Goal: Task Accomplishment & Management: Manage account settings

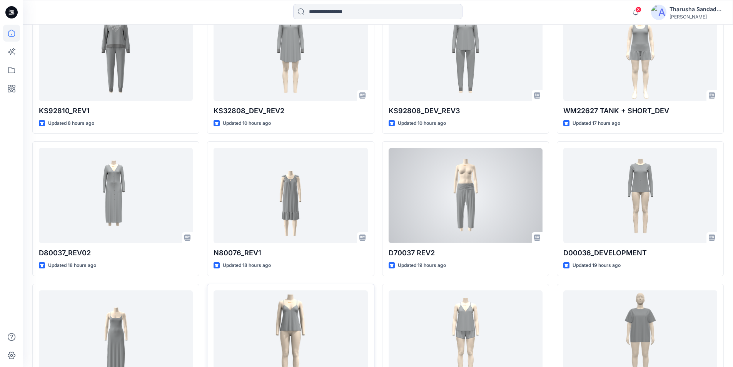
scroll to position [269, 0]
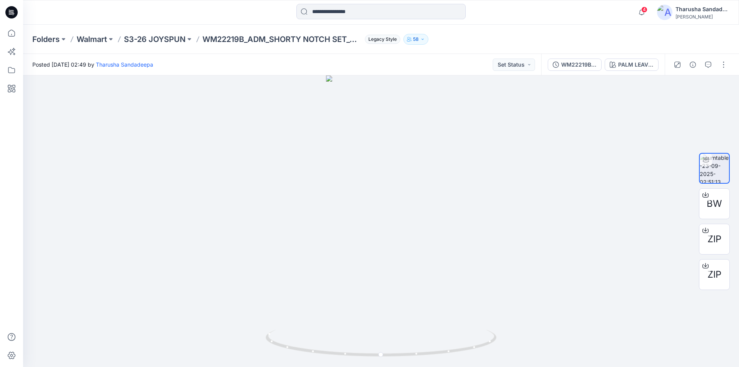
click at [15, 12] on icon at bounding box center [11, 12] width 12 height 12
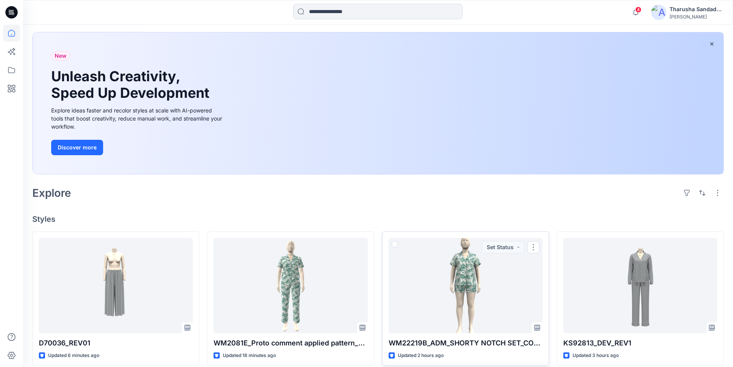
scroll to position [192, 0]
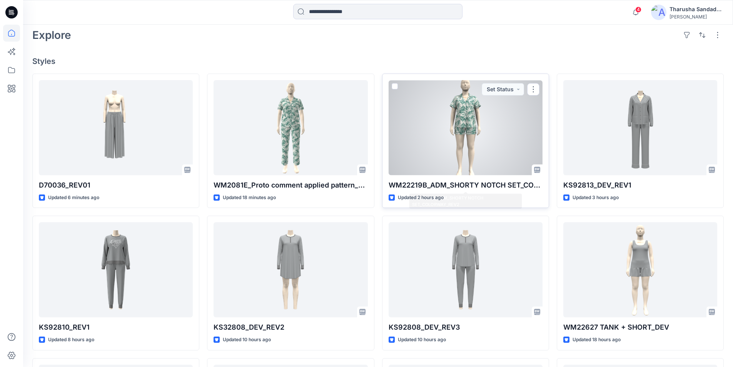
click at [436, 150] on div at bounding box center [466, 127] width 154 height 95
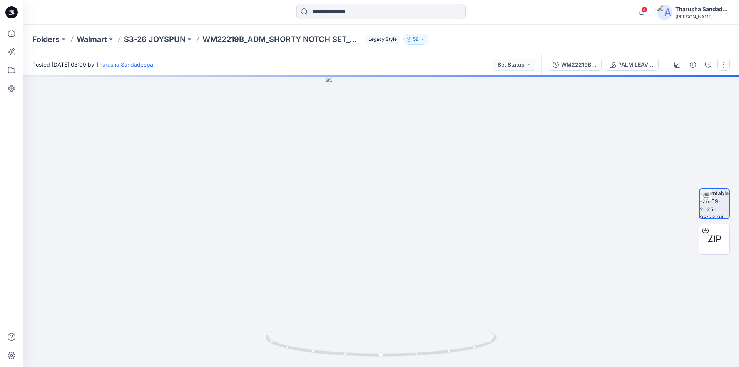
click at [721, 64] on button "button" at bounding box center [723, 64] width 12 height 12
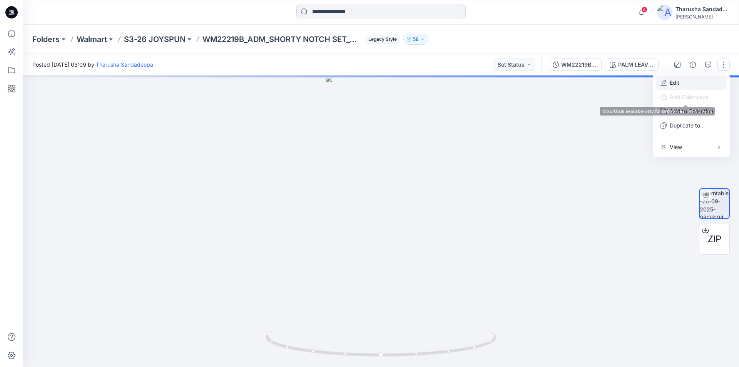
click at [678, 85] on p "Edit" at bounding box center [675, 83] width 10 height 8
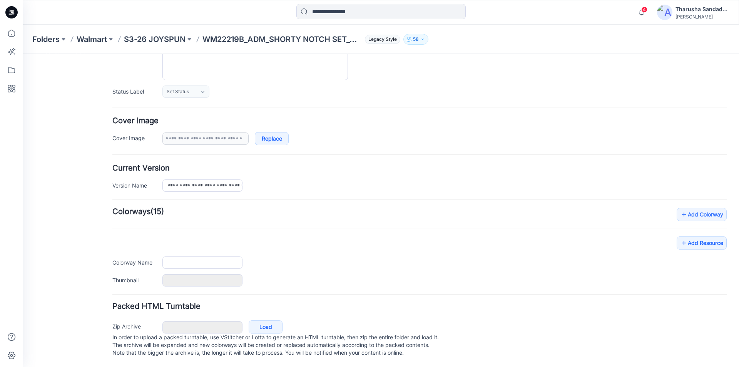
scroll to position [94, 0]
type input "**********"
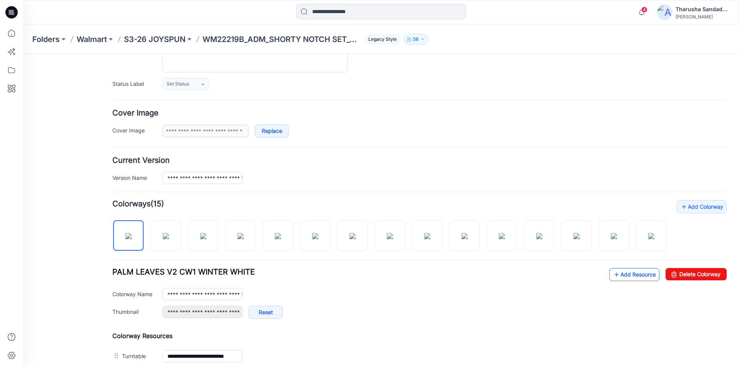
click at [617, 281] on link "Add Resource" at bounding box center [634, 274] width 50 height 13
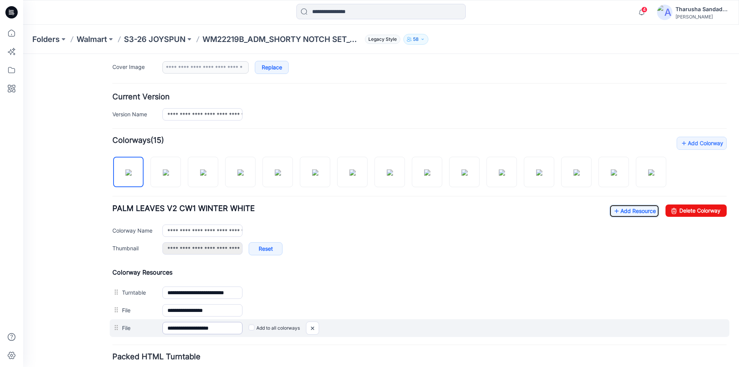
scroll to position [171, 0]
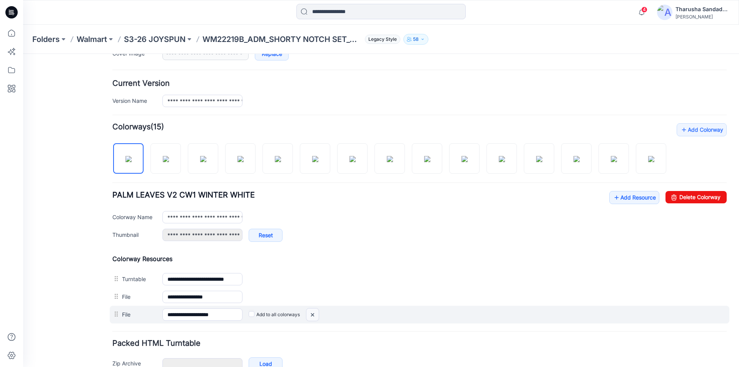
drag, startPoint x: 316, startPoint y: 323, endPoint x: 432, endPoint y: 97, distance: 254.6
click at [316, 321] on img at bounding box center [312, 314] width 12 height 13
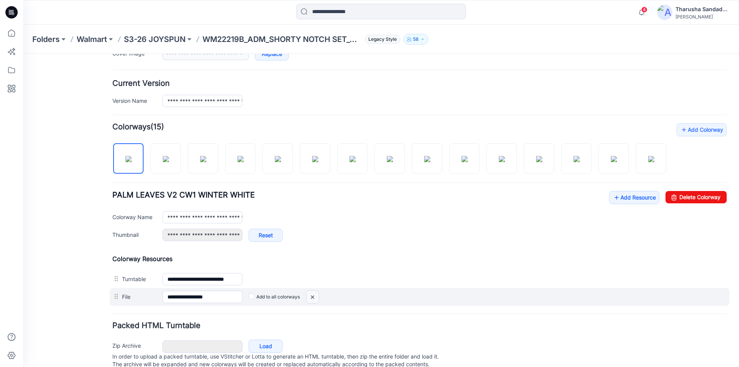
drag, startPoint x: 315, startPoint y: 306, endPoint x: 434, endPoint y: 95, distance: 242.8
click at [315, 303] on img at bounding box center [312, 297] width 12 height 13
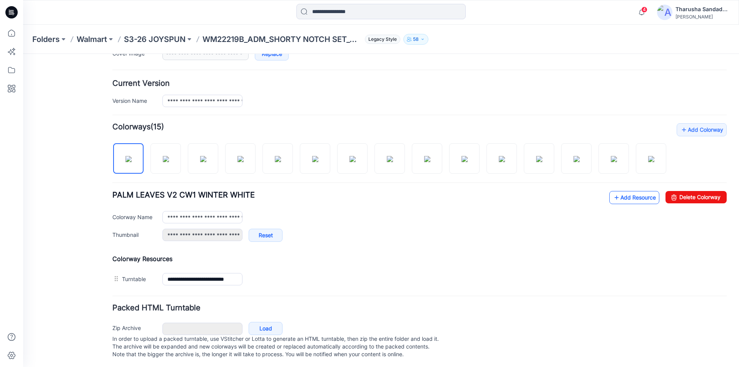
click at [630, 204] on link "Add Resource" at bounding box center [634, 197] width 50 height 13
click at [633, 204] on link "Add Resource" at bounding box center [634, 197] width 50 height 13
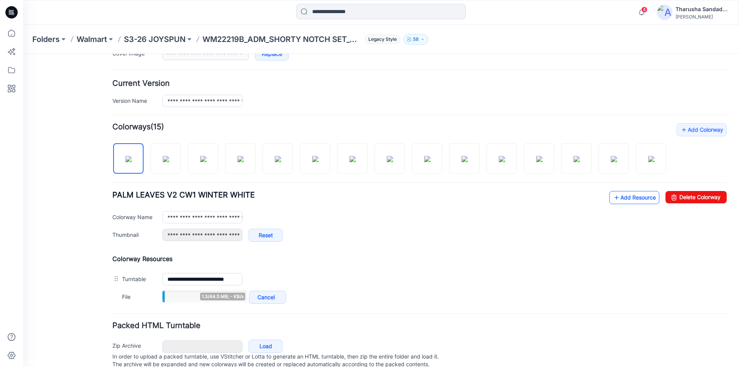
click at [643, 204] on link "Add Resource" at bounding box center [634, 197] width 50 height 13
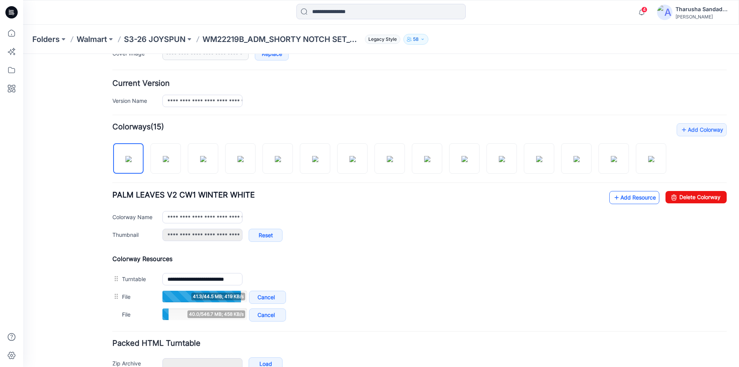
click at [628, 204] on link "Add Resource" at bounding box center [634, 197] width 50 height 13
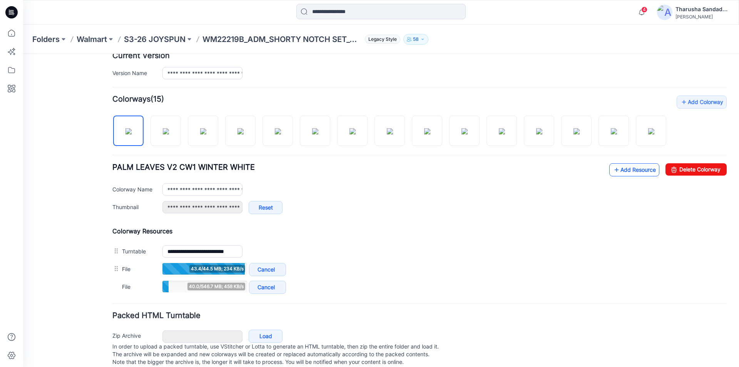
scroll to position [224, 0]
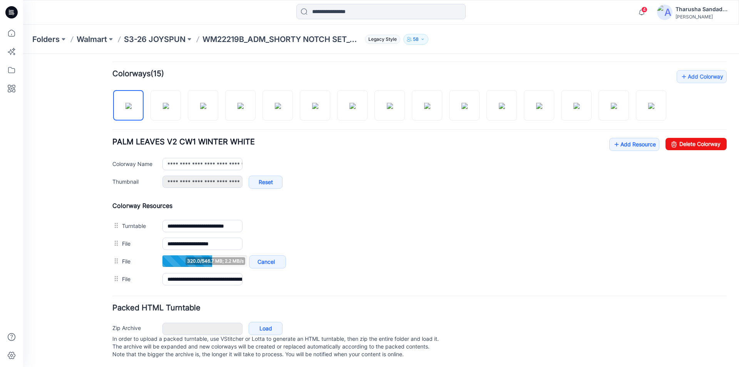
click at [340, 76] on h4 "Add Colorway Colorways (15)" at bounding box center [419, 74] width 614 height 8
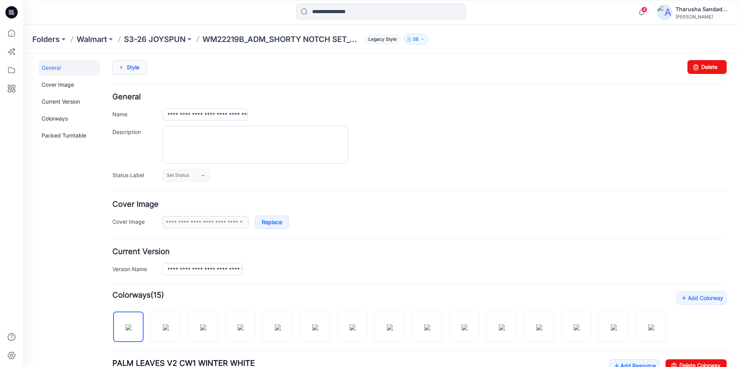
scroll to position [0, 0]
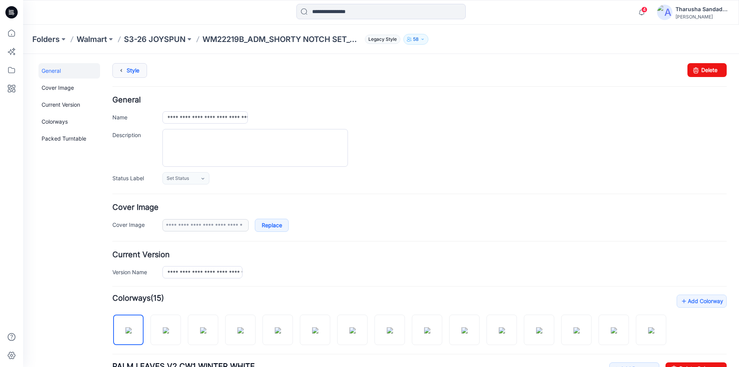
click at [137, 69] on link "Style" at bounding box center [129, 70] width 35 height 15
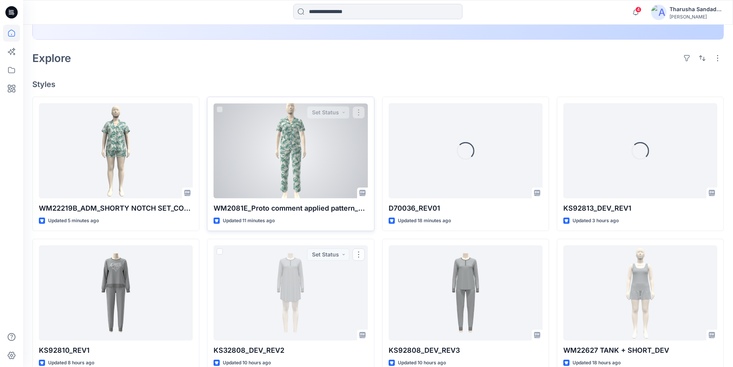
scroll to position [169, 0]
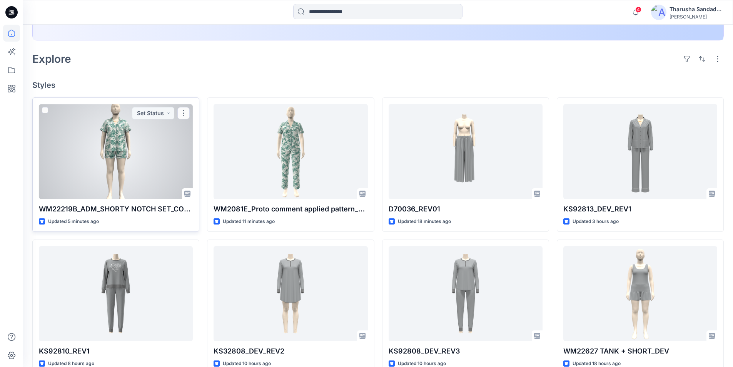
click at [155, 158] on div at bounding box center [116, 151] width 154 height 95
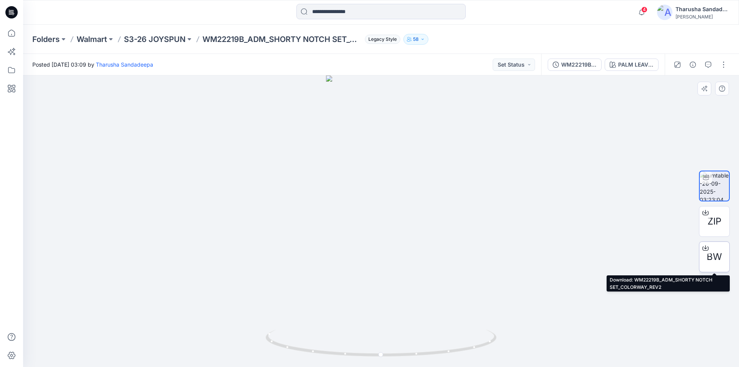
click at [368, 252] on div at bounding box center [705, 248] width 12 height 12
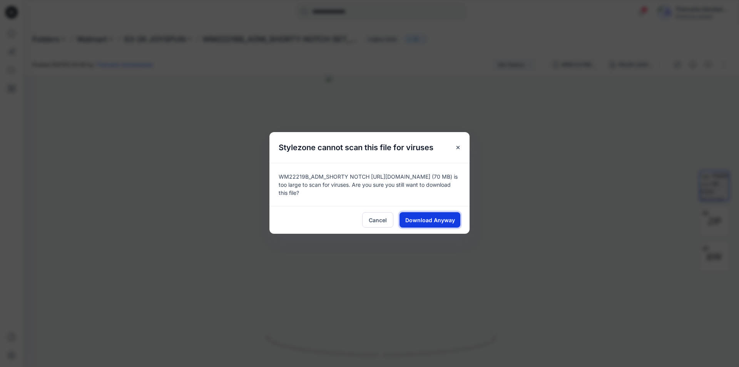
click at [368, 215] on button "Download Anyway" at bounding box center [429, 219] width 61 height 15
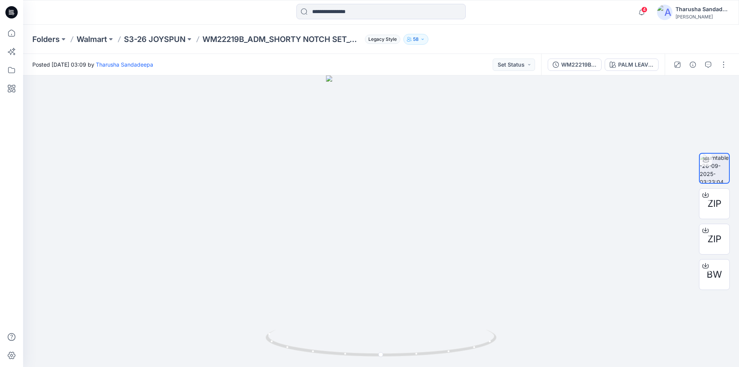
click at [13, 13] on icon at bounding box center [12, 12] width 3 height 0
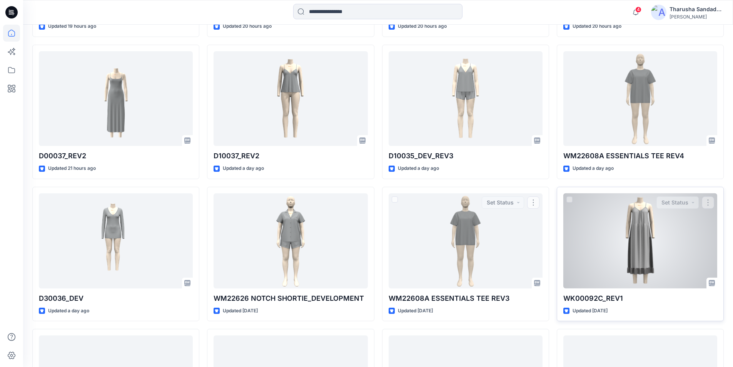
scroll to position [663, 0]
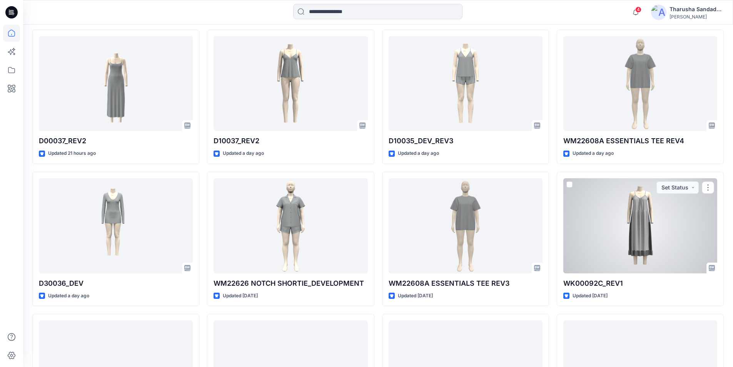
click at [646, 217] on div at bounding box center [640, 225] width 154 height 95
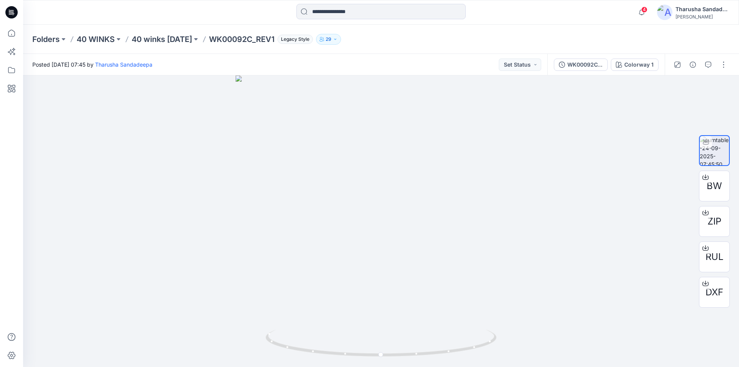
click at [12, 15] on icon at bounding box center [13, 15] width 2 height 0
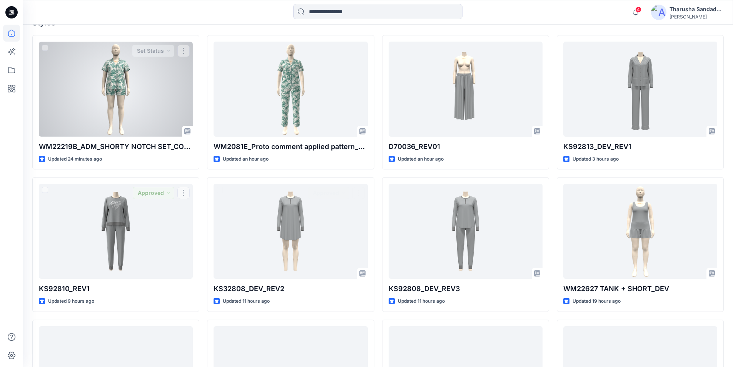
scroll to position [77, 0]
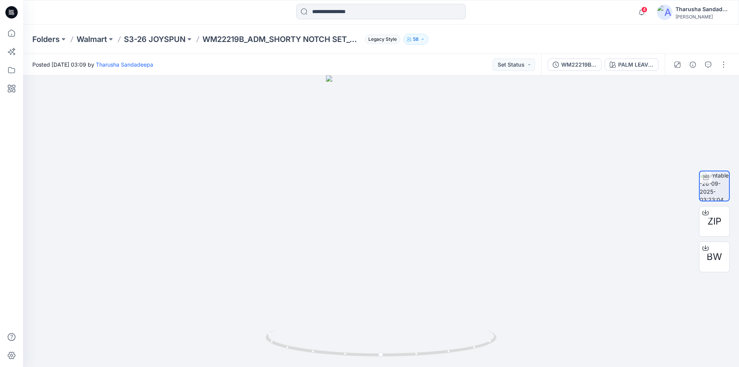
click at [9, 9] on icon at bounding box center [11, 12] width 12 height 12
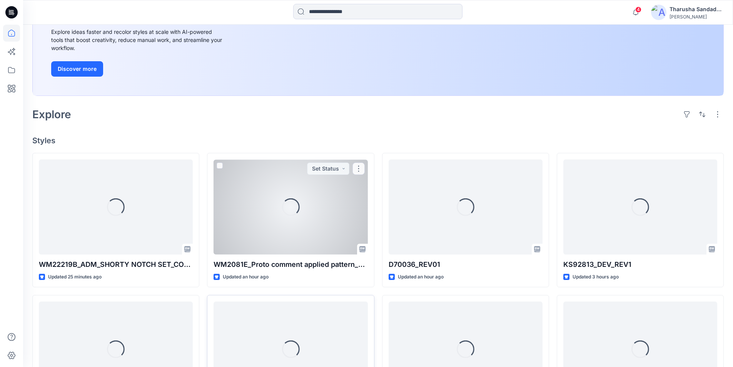
scroll to position [207, 0]
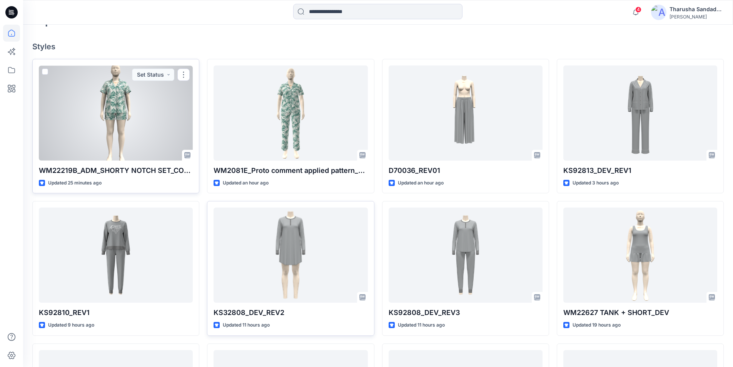
click at [123, 102] on div at bounding box center [116, 112] width 154 height 95
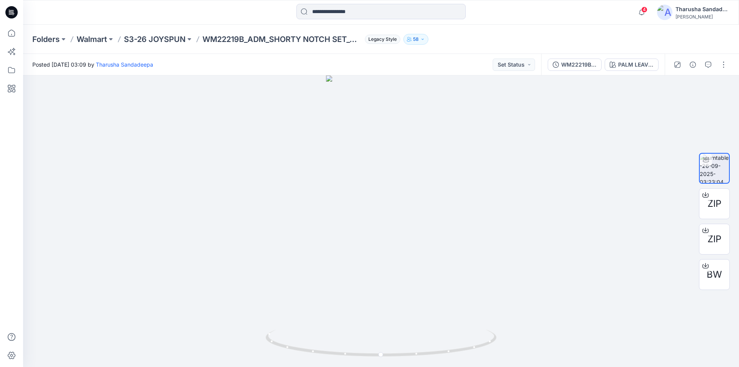
click at [570, 42] on div "Folders Walmart S3-26 JOYSPUN WM22219B_ADM_SHORTY NOTCH SET_COLORWAY_REV2 Legac…" at bounding box center [350, 39] width 637 height 11
click at [6, 18] on icon at bounding box center [11, 12] width 12 height 25
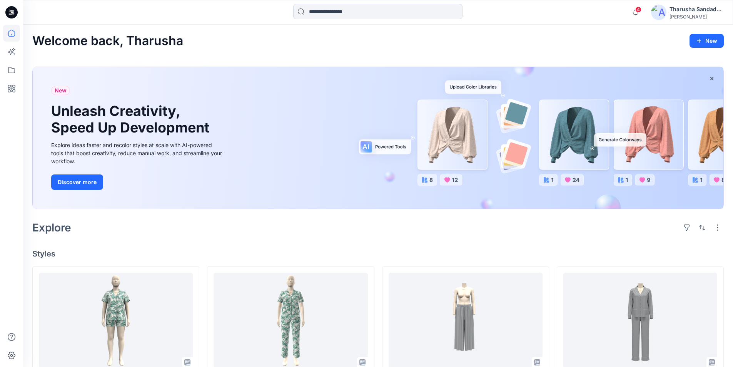
drag, startPoint x: 271, startPoint y: 37, endPoint x: 297, endPoint y: 32, distance: 26.3
click at [272, 37] on div "Welcome back, Tharusha New" at bounding box center [378, 41] width 692 height 14
